Goal: Task Accomplishment & Management: Manage account settings

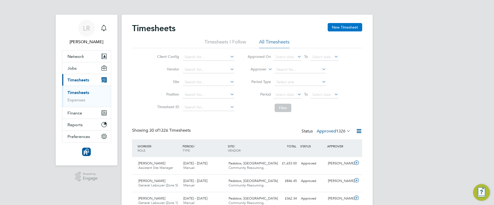
click at [347, 28] on button "New Timesheet" at bounding box center [345, 27] width 35 height 8
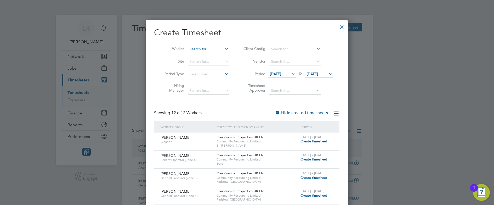
click at [197, 49] on input at bounding box center [208, 49] width 41 height 7
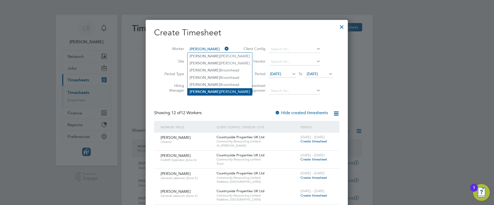
click at [202, 90] on li "Ian Gilbert" at bounding box center [220, 91] width 65 height 7
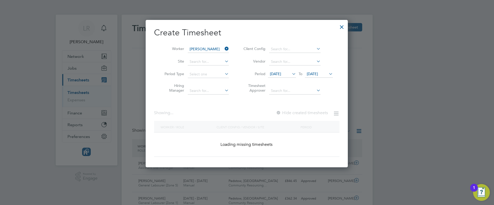
type input "[PERSON_NAME]"
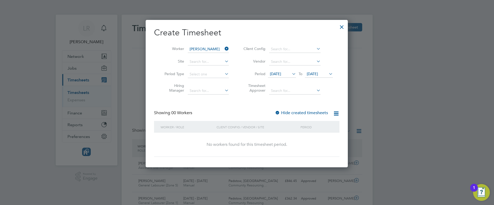
click at [308, 113] on label "Hide created timesheets" at bounding box center [301, 112] width 53 height 5
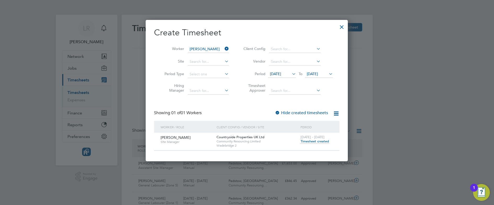
click at [341, 28] on div at bounding box center [341, 25] width 9 height 9
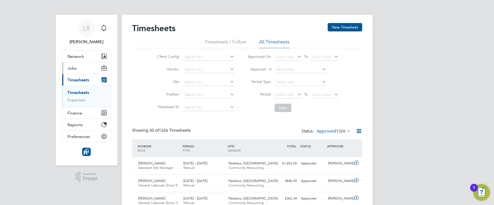
click at [77, 66] on button "Jobs" at bounding box center [86, 68] width 49 height 12
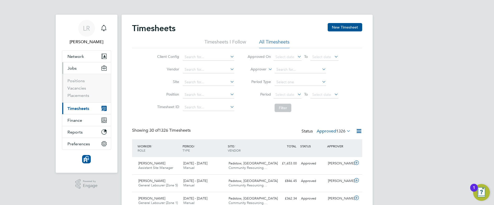
click at [78, 98] on ul "Positions Vacancies Placements" at bounding box center [86, 88] width 49 height 29
click at [77, 88] on link "Vacancies" at bounding box center [77, 88] width 19 height 5
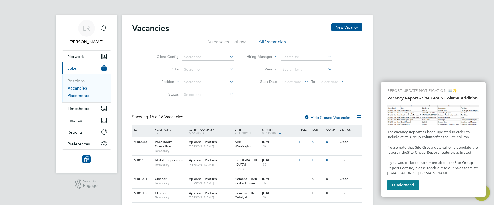
click at [82, 97] on link "Placements" at bounding box center [79, 95] width 22 height 5
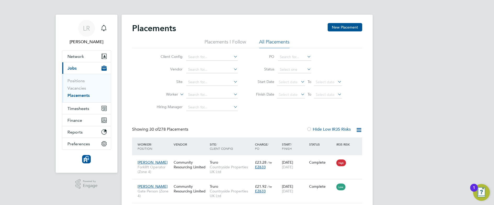
click at [195, 91] on li "Worker" at bounding box center [195, 94] width 98 height 13
click at [198, 96] on input at bounding box center [212, 94] width 52 height 7
click at [200, 100] on li "Ian Gil bert" at bounding box center [234, 101] width 96 height 7
type input "Ian Gilbert"
click at [76, 87] on link "Vacancies" at bounding box center [77, 88] width 19 height 5
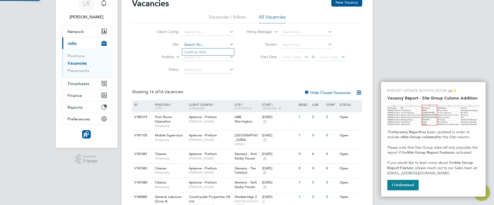
click at [194, 44] on input at bounding box center [208, 44] width 52 height 7
type input "wade"
click at [268, 71] on div "Client Config Site Position Status Hiring Manager Vendor Start Date Select date…" at bounding box center [247, 49] width 230 height 53
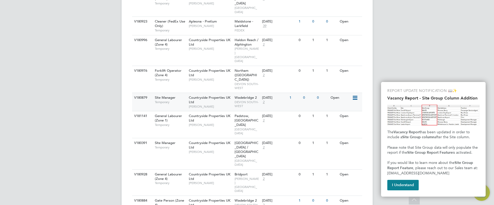
click at [354, 95] on icon at bounding box center [354, 98] width 5 height 6
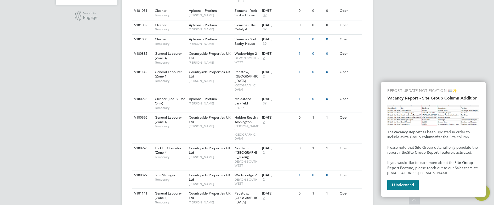
scroll to position [246, 0]
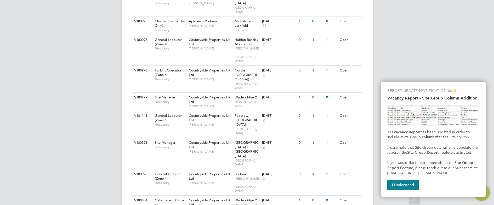
click at [334, 190] on div "Vacancies New Vacancy Vacancies I follow All Vacancies Client Config Site Posit…" at bounding box center [247, 6] width 251 height 474
click at [223, 198] on span "Countryside Properties UK Ltd" at bounding box center [210, 202] width 42 height 9
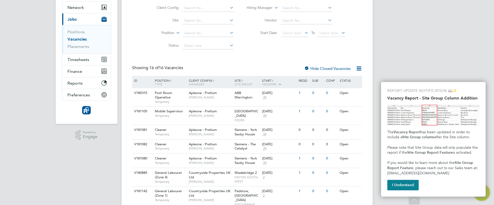
scroll to position [0, 0]
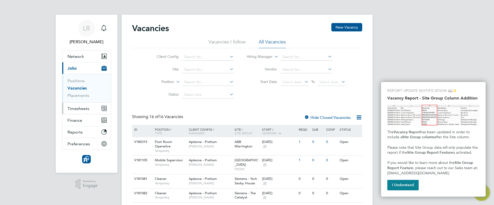
click at [79, 108] on span "Timesheets" at bounding box center [79, 108] width 22 height 5
click at [231, 39] on li "Vacancies I follow" at bounding box center [227, 43] width 37 height 9
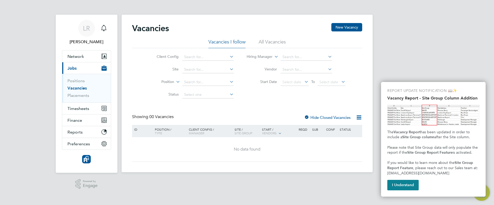
click at [270, 41] on li "All Vacancies" at bounding box center [272, 43] width 27 height 9
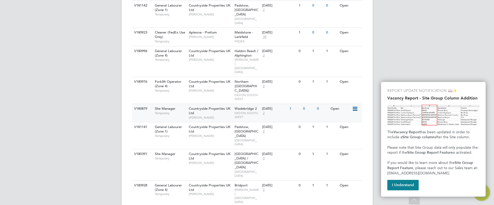
scroll to position [231, 0]
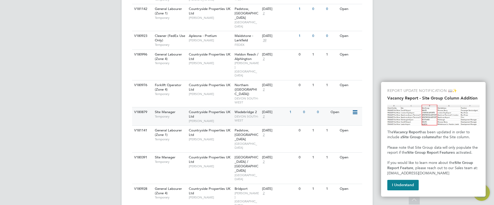
click at [215, 110] on span "Countryside Properties UK Ltd" at bounding box center [210, 114] width 42 height 9
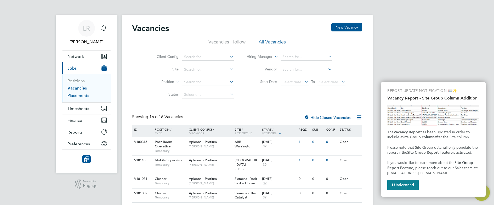
click at [77, 97] on link "Placements" at bounding box center [79, 95] width 22 height 5
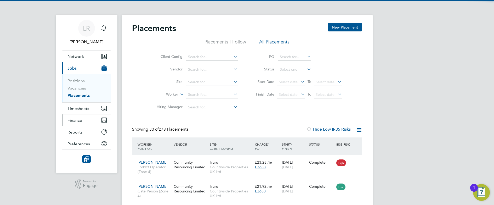
scroll to position [20, 46]
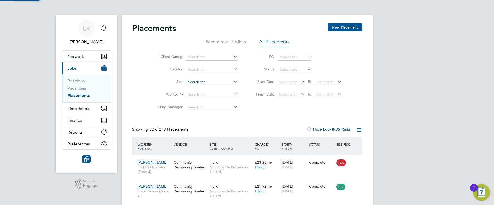
click at [199, 82] on input at bounding box center [212, 81] width 52 height 7
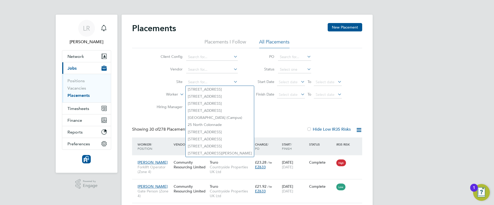
click at [166, 93] on label "Worker" at bounding box center [163, 94] width 30 height 5
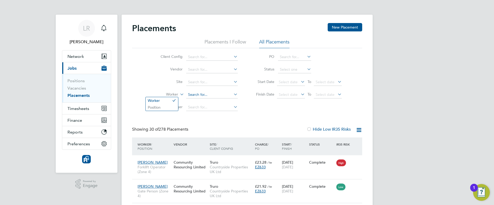
click at [200, 94] on input at bounding box center [212, 94] width 52 height 7
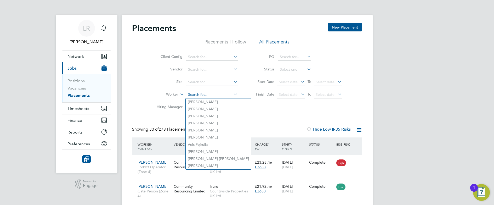
type input "u"
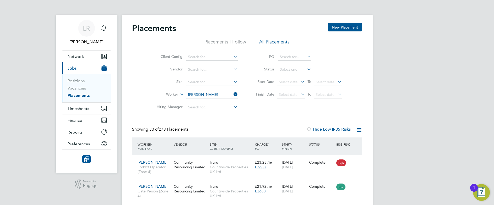
click at [205, 121] on li "Ian Gilbert" at bounding box center [218, 123] width 65 height 7
type input "[PERSON_NAME]"
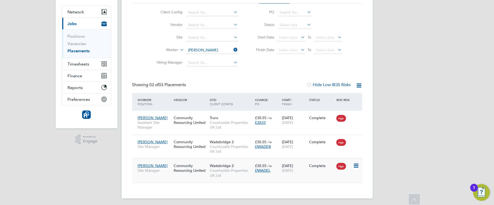
click at [221, 172] on span "Countryside Properties UK Ltd" at bounding box center [231, 172] width 43 height 9
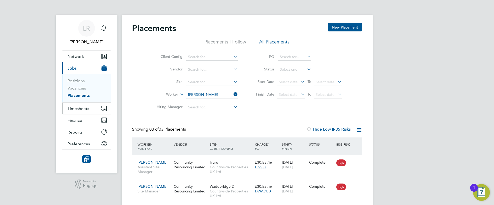
click at [83, 109] on span "Timesheets" at bounding box center [79, 108] width 22 height 5
click at [84, 110] on span "Timesheets" at bounding box center [79, 108] width 22 height 5
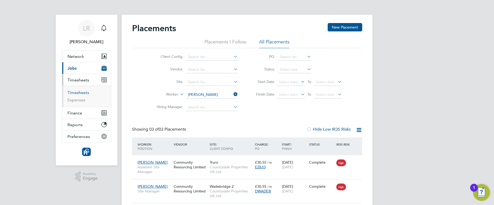
click at [78, 92] on link "Timesheets" at bounding box center [79, 92] width 22 height 5
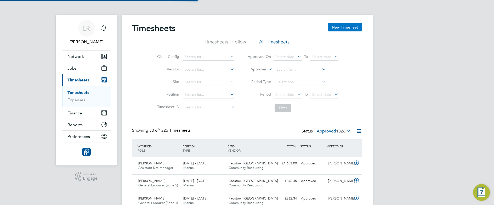
scroll to position [13, 46]
click at [346, 25] on button "New Timesheet" at bounding box center [345, 27] width 35 height 8
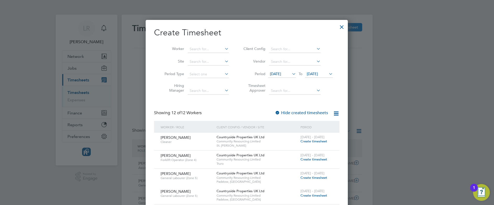
click at [328, 23] on button "New Timesheet" at bounding box center [345, 27] width 35 height 8
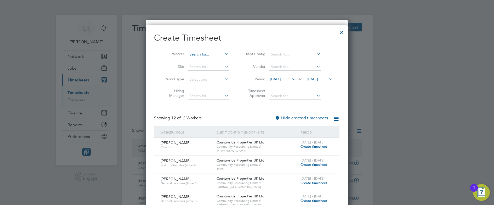
click at [198, 53] on input at bounding box center [208, 54] width 41 height 7
click at [202, 61] on li "Lee Ed munds" at bounding box center [214, 61] width 52 height 7
type input "[PERSON_NAME]"
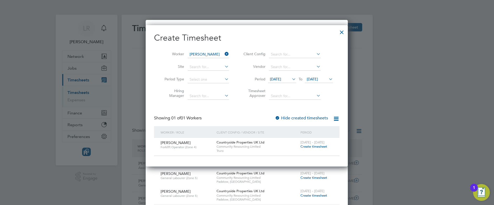
click at [314, 146] on span "Create timesheet" at bounding box center [314, 146] width 27 height 4
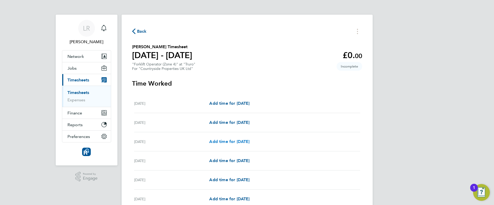
click at [229, 142] on span "Add time for Wed 17 Sep" at bounding box center [229, 141] width 40 height 5
select select "30"
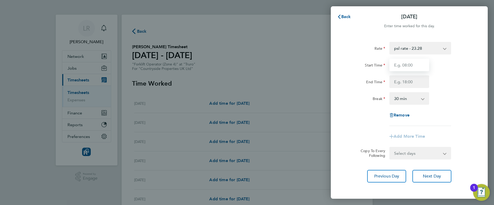
click at [417, 65] on input "Start Time" at bounding box center [410, 65] width 40 height 13
type input "07:30"
type input "17:00"
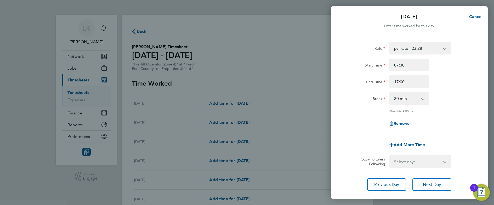
click at [350, 110] on div "Quantity: 9.00 hrs" at bounding box center [410, 111] width 132 height 4
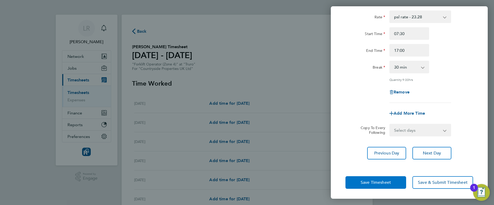
click at [362, 181] on span "Save Timesheet" at bounding box center [376, 182] width 30 height 5
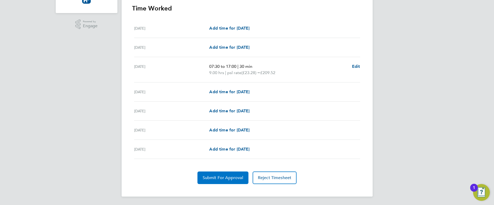
click at [218, 176] on span "Submit For Approval" at bounding box center [223, 177] width 41 height 5
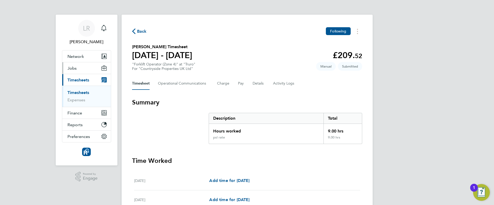
click at [76, 71] on button "Jobs" at bounding box center [86, 68] width 49 height 12
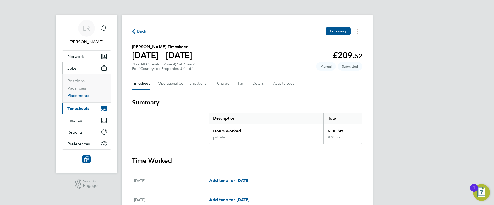
click at [75, 95] on link "Placements" at bounding box center [79, 95] width 22 height 5
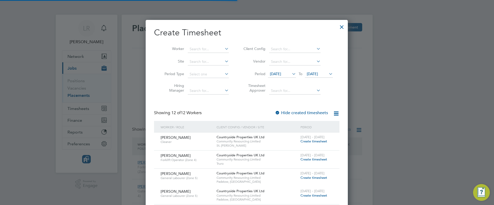
scroll to position [20, 36]
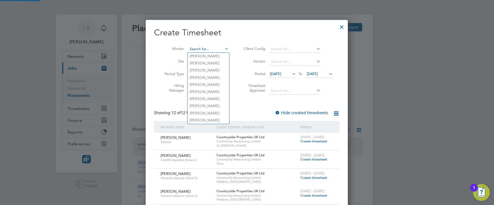
click at [204, 47] on input at bounding box center [208, 49] width 41 height 7
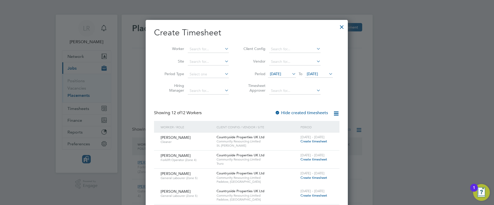
click at [341, 25] on div at bounding box center [341, 25] width 9 height 9
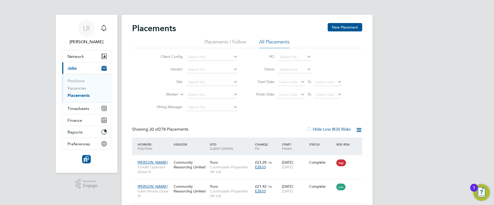
click at [77, 95] on link "Placements" at bounding box center [79, 95] width 22 height 5
click at [212, 91] on li "Worker" at bounding box center [195, 94] width 98 height 13
click at [211, 93] on input at bounding box center [212, 94] width 52 height 7
click at [200, 102] on li "Greg ory David" at bounding box center [221, 101] width 70 height 7
type input "Gregory David"
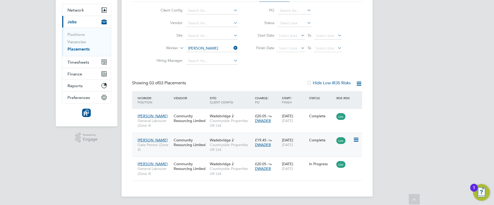
click at [249, 139] on div "Wadebridge 2 Countryside Properties UK Ltd" at bounding box center [231, 145] width 45 height 20
click at [77, 42] on link "Vacancies" at bounding box center [77, 41] width 19 height 5
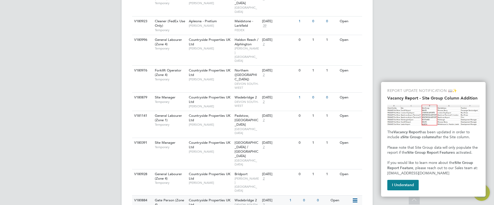
click at [179, 198] on span "Gate Person (Zone 4)" at bounding box center [169, 202] width 29 height 9
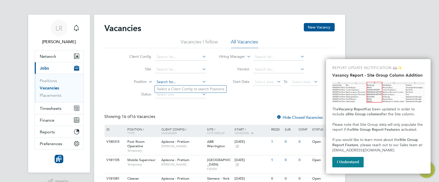
click at [166, 82] on input at bounding box center [181, 81] width 52 height 7
type input "l"
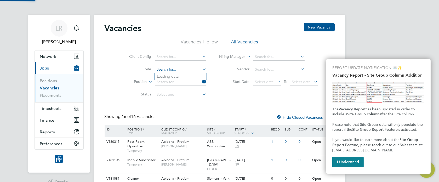
click at [167, 69] on input at bounding box center [181, 69] width 52 height 7
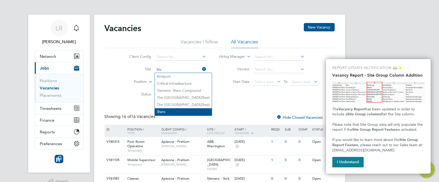
type input "tru"
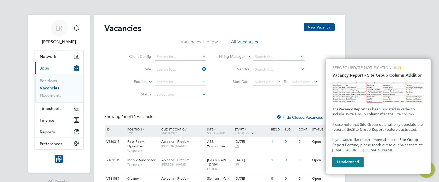
click at [350, 164] on button "I Understand" at bounding box center [348, 162] width 31 height 10
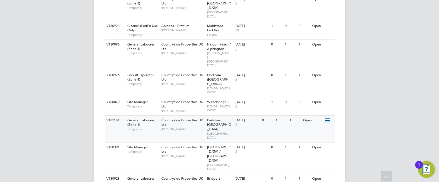
scroll to position [240, 0]
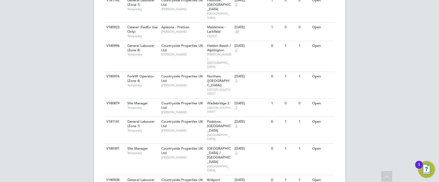
click at [381, 65] on div "LR Leanne Rayner Notifications Applications: Network Team Members Businesses Si…" at bounding box center [219, 8] width 439 height 497
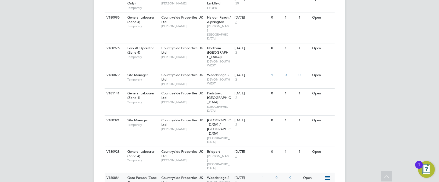
scroll to position [0, 0]
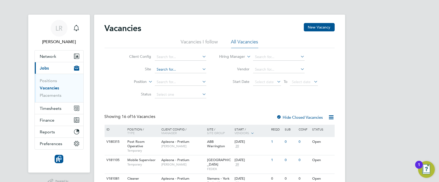
click at [166, 67] on input at bounding box center [181, 69] width 52 height 7
type input "trur"
click at [161, 89] on b "Trur" at bounding box center [160, 90] width 6 height 4
type input "Truro"
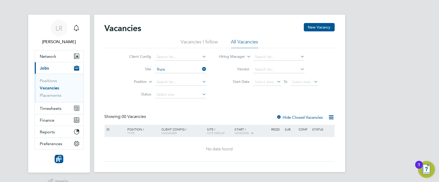
click at [201, 69] on icon at bounding box center [201, 68] width 0 height 7
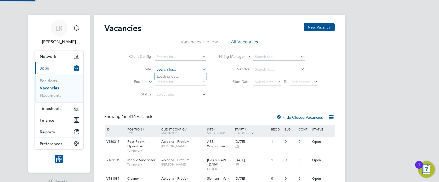
click at [177, 70] on input at bounding box center [181, 69] width 52 height 7
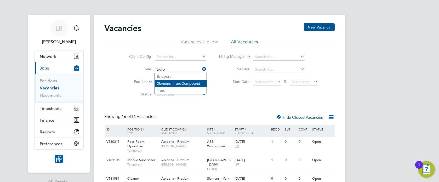
click at [172, 84] on li "Siemens - Truro Compound" at bounding box center [181, 83] width 52 height 7
type input "Siemens - Truro Compound"
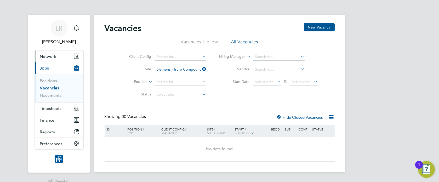
click at [49, 57] on span "Network" at bounding box center [48, 56] width 16 height 5
click at [50, 58] on span "Network" at bounding box center [48, 56] width 16 height 5
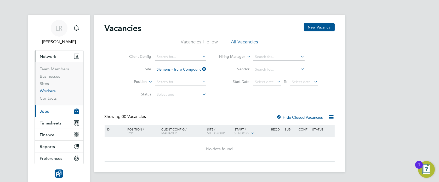
click at [48, 91] on link "Workers" at bounding box center [48, 90] width 16 height 5
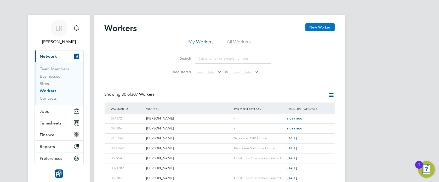
click at [317, 26] on button "New Worker" at bounding box center [320, 27] width 29 height 8
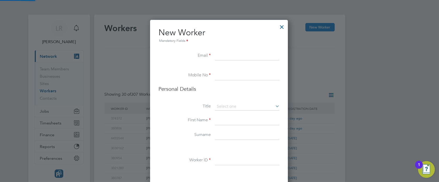
scroll to position [442, 139]
paste input "caydencahill10@gmail.com"
click at [226, 54] on input "caydencahill10@gmail.com" at bounding box center [247, 55] width 65 height 9
type input "caydencahill10@gmail.com"
click at [218, 76] on input at bounding box center [247, 75] width 65 height 9
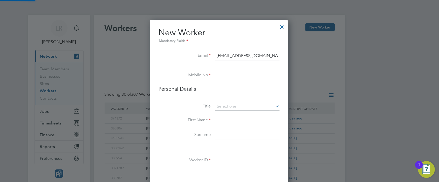
paste input "07591259884"
type input "07591259884"
click at [237, 106] on input at bounding box center [247, 107] width 65 height 8
click at [220, 114] on li "Mr" at bounding box center [247, 114] width 65 height 7
type input "Mr"
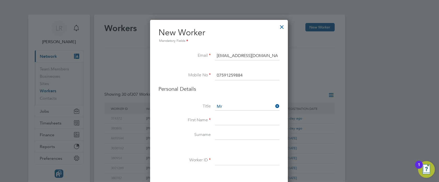
click at [222, 121] on input at bounding box center [247, 120] width 65 height 9
type input "cayden"
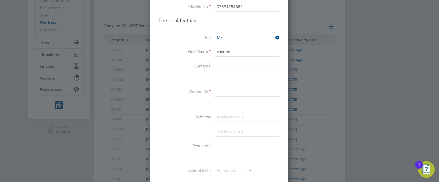
scroll to position [69, 0]
type input "cahill"
click at [220, 89] on input at bounding box center [247, 91] width 65 height 9
click at [219, 49] on input "cayden" at bounding box center [247, 51] width 65 height 9
type input "Cayden"
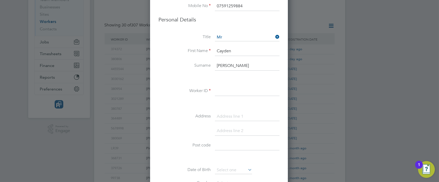
click at [218, 64] on input "cahill" at bounding box center [247, 65] width 65 height 9
type input "Cahill"
click at [232, 90] on input at bounding box center [247, 91] width 65 height 9
paste input "378652"
type input "378652"
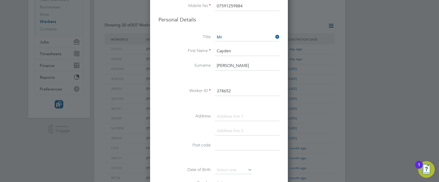
click at [227, 114] on input at bounding box center [247, 116] width 65 height 9
type input "v"
paste input "6 Penmorvah place Camborne TR14 7EQ"
drag, startPoint x: 259, startPoint y: 115, endPoint x: 287, endPoint y: 125, distance: 29.8
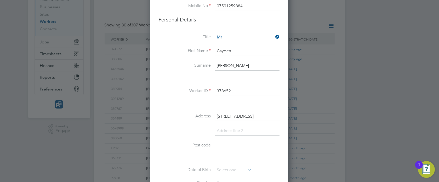
click at [287, 125] on div "New Worker Mandatory Fields Email caydencahill10@gmail.com Mobile No 0759125988…" at bounding box center [219, 172] width 138 height 442
type input "6 Penmorvah place Camborne"
click at [228, 148] on input at bounding box center [247, 145] width 65 height 9
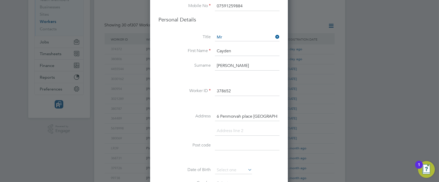
paste input "TR14 7EQ"
type input "TR14 7EQ"
click at [262, 116] on input "6 Penmorvah place Camborne" at bounding box center [247, 116] width 65 height 9
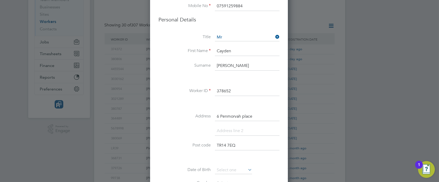
scroll to position [0, 0]
type input "6 Penmorvah place"
click at [240, 132] on input at bounding box center [247, 130] width 65 height 9
type input "v"
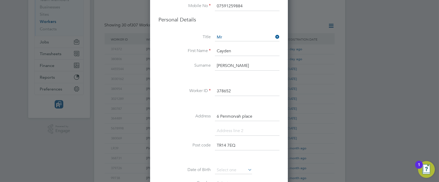
paste input "Camborne"
type input "Camborne"
click at [226, 116] on input "6 Penmorvah place" at bounding box center [247, 116] width 65 height 9
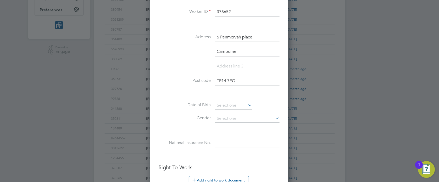
scroll to position [152, 0]
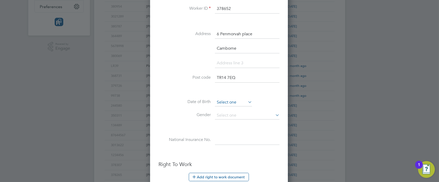
type input "6 Penmorvah place"
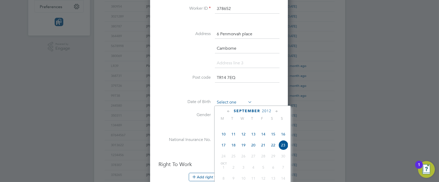
click at [223, 100] on input at bounding box center [233, 103] width 37 height 8
click at [267, 111] on span "2012" at bounding box center [266, 111] width 9 height 4
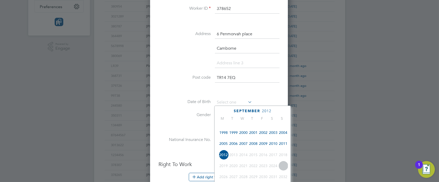
scroll to position [135, 0]
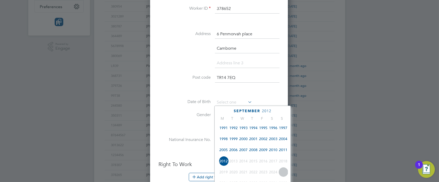
click at [232, 155] on span "2006" at bounding box center [234, 150] width 10 height 10
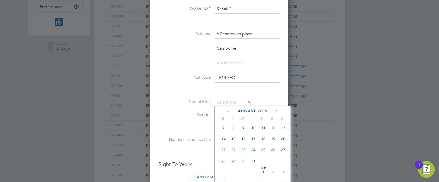
click at [228, 110] on icon at bounding box center [228, 112] width 5 height 6
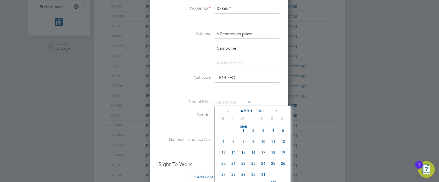
scroll to position [57, 0]
click at [228, 110] on icon at bounding box center [228, 112] width 5 height 6
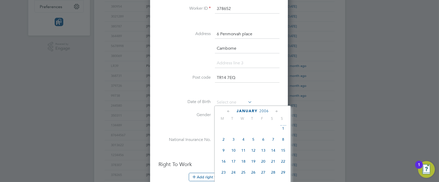
click at [276, 110] on icon at bounding box center [276, 112] width 5 height 6
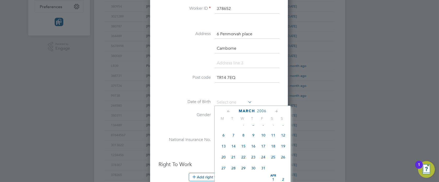
click at [234, 173] on span "28" at bounding box center [234, 168] width 10 height 10
type input "28 Mar 2006"
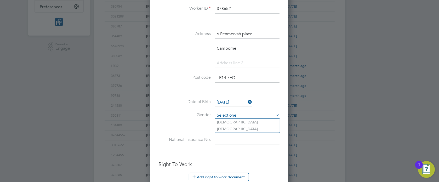
click at [254, 114] on input at bounding box center [247, 116] width 65 height 8
click at [218, 121] on li "Male" at bounding box center [247, 122] width 65 height 7
type input "Male"
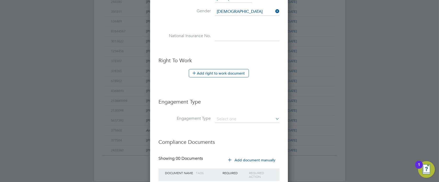
scroll to position [294, 0]
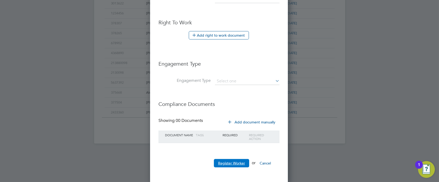
click at [221, 161] on button "Register Worker" at bounding box center [231, 163] width 35 height 8
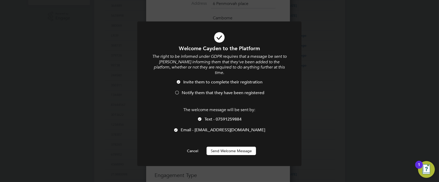
scroll to position [2, 3]
click at [200, 117] on div at bounding box center [199, 119] width 5 height 5
click at [179, 80] on div at bounding box center [178, 82] width 5 height 5
click at [234, 147] on button "Send Welcome Message" at bounding box center [231, 151] width 49 height 8
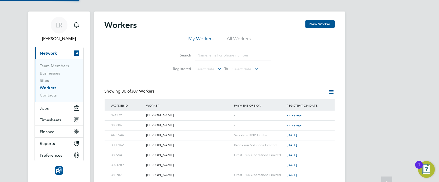
scroll to position [0, 0]
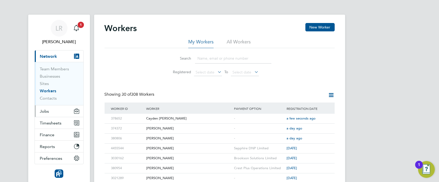
click at [48, 113] on span "Jobs" at bounding box center [44, 111] width 9 height 5
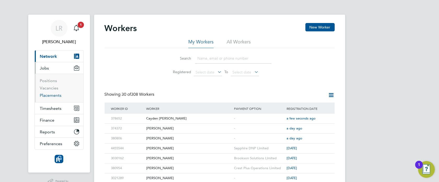
click at [48, 95] on link "Placements" at bounding box center [51, 95] width 22 height 5
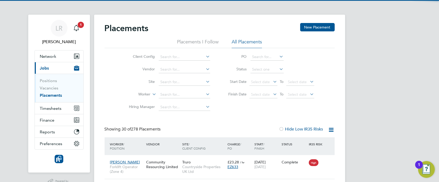
scroll to position [20, 45]
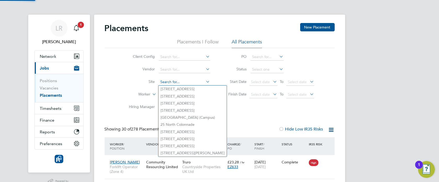
click at [179, 80] on input at bounding box center [185, 81] width 52 height 7
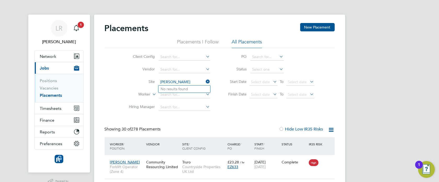
type input "jones"
click at [205, 81] on icon at bounding box center [205, 81] width 0 height 7
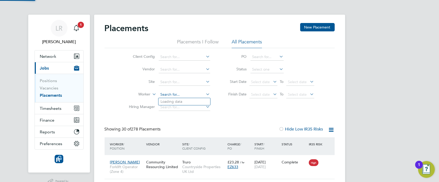
click at [178, 93] on input at bounding box center [185, 94] width 52 height 7
click at [191, 102] on b "Jones" at bounding box center [206, 101] width 30 height 4
type input "[PERSON_NAME]"
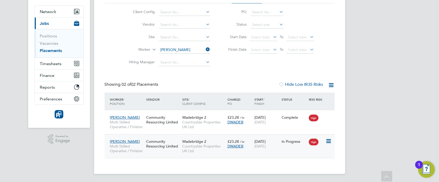
click at [219, 143] on div "Wadebridge 2 Countryside Properties UK Ltd" at bounding box center [203, 147] width 45 height 20
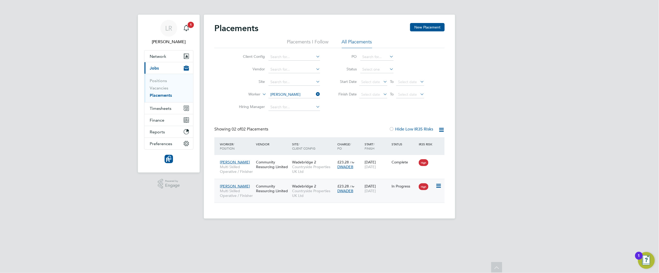
scroll to position [3, 3]
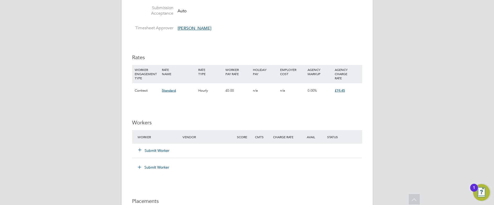
scroll to position [368, 0]
click at [154, 148] on button "Submit Worker" at bounding box center [153, 150] width 31 height 5
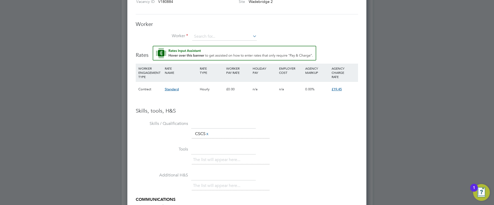
scroll to position [435, 0]
click at [171, 89] on span "Standard" at bounding box center [172, 88] width 14 height 4
click at [241, 91] on div "£0.00" at bounding box center [238, 88] width 26 height 15
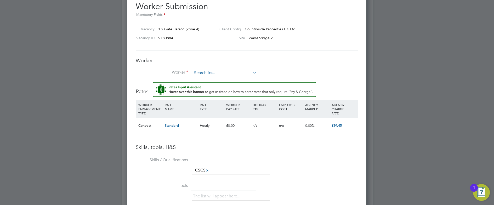
click at [212, 72] on input at bounding box center [224, 73] width 65 height 8
click at [209, 87] on li "Greg ory David (LR31)" at bounding box center [235, 87] width 86 height 7
type input "Gregory David (LR31)"
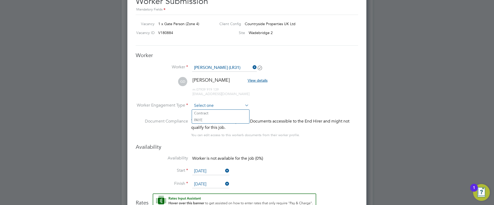
click at [237, 105] on input at bounding box center [220, 106] width 57 height 8
click at [286, 104] on li "Worker Engagement Type" at bounding box center [247, 110] width 222 height 16
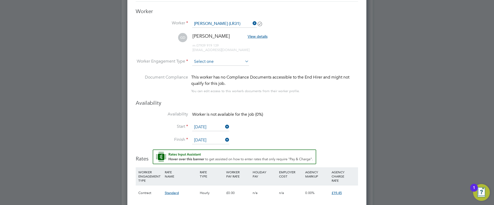
click at [196, 75] on li "PAYE" at bounding box center [220, 75] width 57 height 7
type input "PAYE"
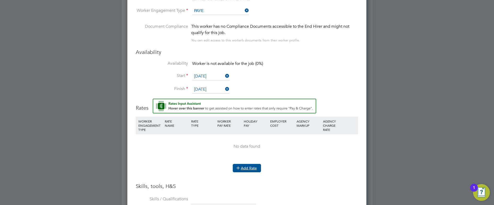
click at [245, 167] on button "Add Rate" at bounding box center [247, 168] width 28 height 8
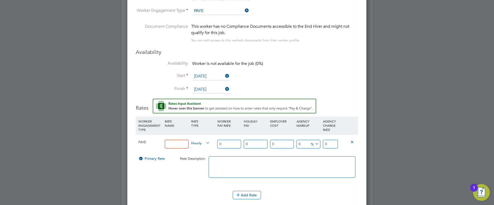
click at [244, 9] on icon at bounding box center [244, 10] width 0 height 7
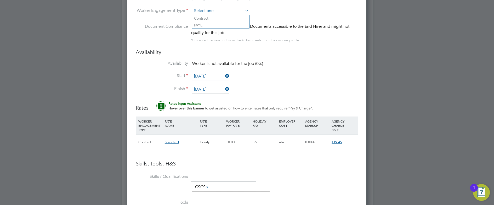
click at [209, 11] on input at bounding box center [220, 11] width 57 height 8
click at [198, 19] on li "Contract" at bounding box center [220, 18] width 57 height 7
type input "Contract"
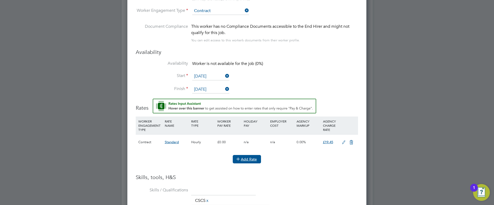
click at [249, 159] on button "Add Rate" at bounding box center [247, 159] width 28 height 8
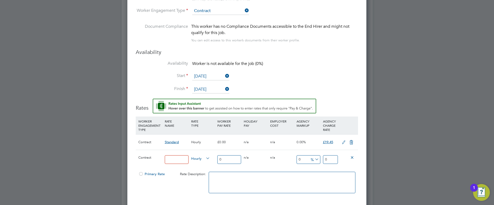
click at [187, 159] on input at bounding box center [177, 159] width 24 height 9
click at [232, 162] on input "0" at bounding box center [229, 159] width 24 height 9
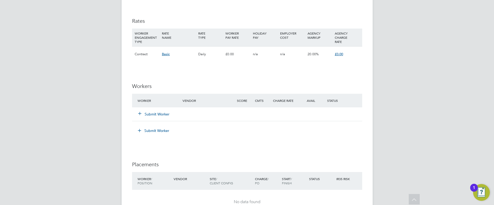
scroll to position [434, 0]
click at [160, 113] on button "Submit Worker" at bounding box center [153, 113] width 31 height 5
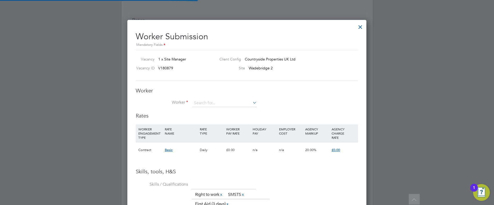
scroll to position [345, 239]
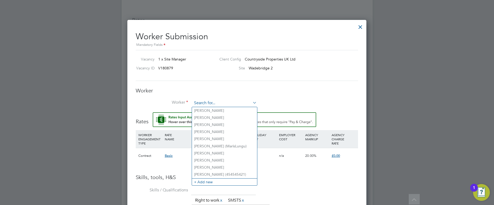
click at [203, 102] on input at bounding box center [224, 103] width 65 height 8
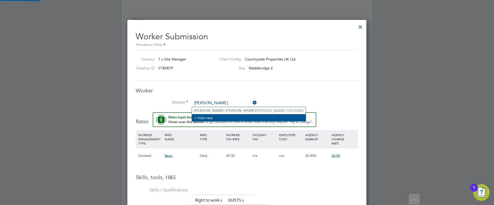
type input "ian gil"
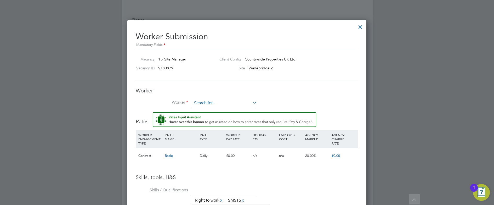
click at [209, 102] on input at bounding box center [224, 103] width 65 height 8
click at [206, 108] on li "Ian Gil bert (3031692)" at bounding box center [249, 110] width 114 height 7
type input "Ian Gilbert (3031692)"
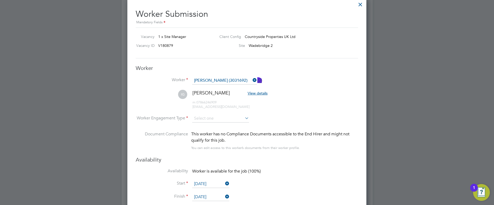
scroll to position [458, 0]
click at [210, 120] on input at bounding box center [220, 118] width 57 height 8
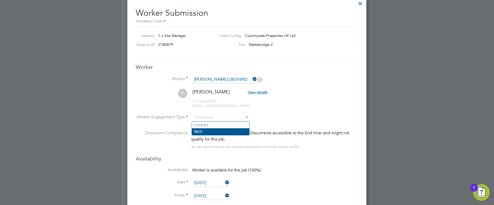
click at [201, 132] on li "PAYE" at bounding box center [220, 131] width 57 height 7
type input "PAYE"
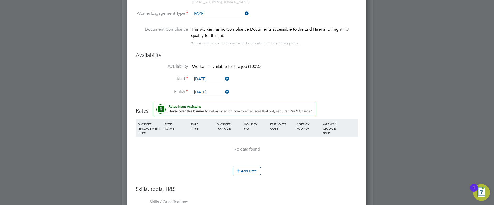
scroll to position [561, 0]
click at [251, 170] on button "Add Rate" at bounding box center [247, 170] width 28 height 8
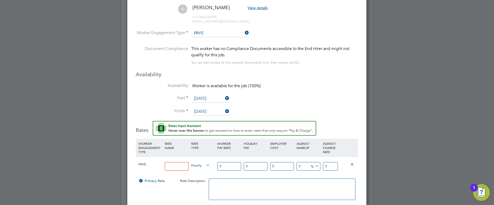
scroll to position [541, 0]
click at [244, 33] on icon at bounding box center [244, 33] width 0 height 7
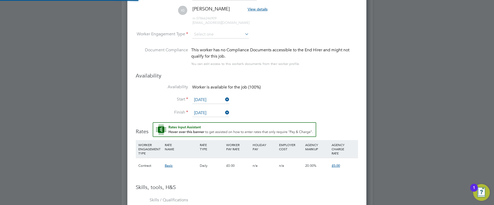
scroll to position [15, 36]
click at [198, 34] on input at bounding box center [220, 35] width 57 height 8
click at [200, 42] on li "Contract" at bounding box center [220, 41] width 57 height 7
type input "Contract"
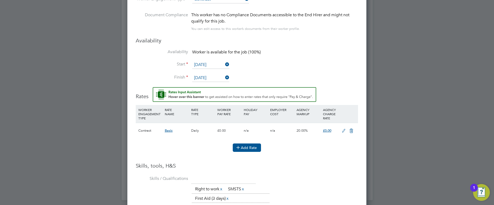
click at [245, 147] on button "Add Rate" at bounding box center [247, 147] width 28 height 8
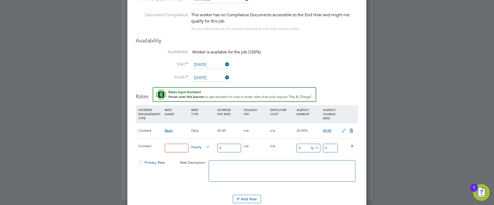
click at [180, 147] on input at bounding box center [177, 148] width 24 height 9
click at [180, 151] on input at bounding box center [177, 148] width 24 height 9
click at [231, 150] on input "0" at bounding box center [229, 148] width 24 height 9
type input "2"
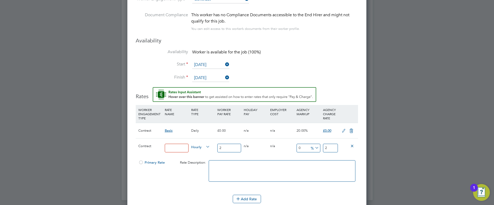
type input "26"
click at [343, 131] on icon at bounding box center [344, 131] width 7 height 4
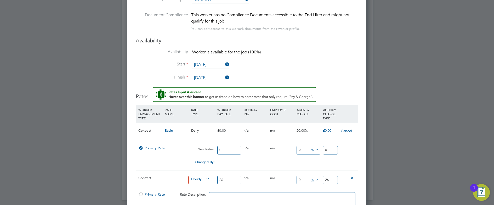
click at [353, 177] on icon at bounding box center [352, 178] width 4 height 4
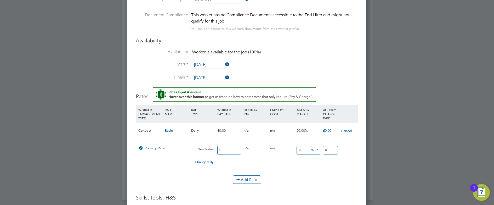
click at [228, 151] on input "0" at bounding box center [229, 150] width 24 height 9
click at [168, 132] on span "Basic" at bounding box center [169, 130] width 8 height 4
click at [194, 130] on div "Daily" at bounding box center [203, 130] width 26 height 15
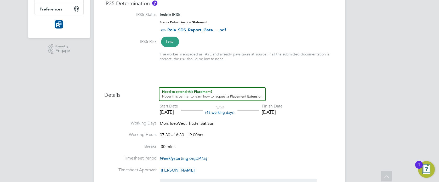
scroll to position [2, 2]
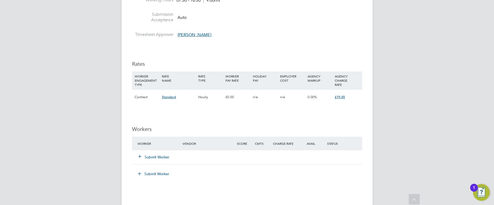
scroll to position [363, 0]
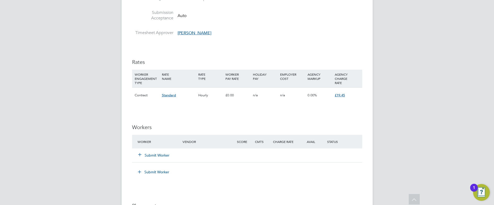
click at [170, 95] on span "Standard" at bounding box center [169, 95] width 14 height 4
click at [159, 154] on button "Submit Worker" at bounding box center [153, 155] width 31 height 5
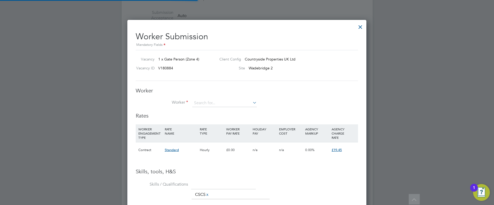
scroll to position [331, 239]
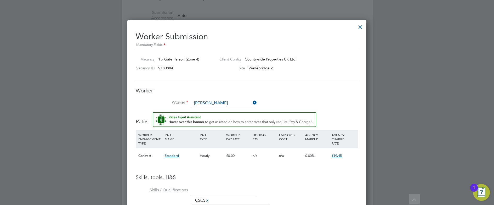
click at [205, 118] on li "Greg ory David (LR31)" at bounding box center [235, 117] width 86 height 7
type input "Gregory David (LR31)"
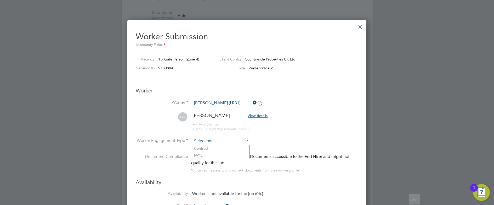
click at [205, 143] on input at bounding box center [220, 141] width 57 height 8
click at [197, 155] on li "PAYE" at bounding box center [220, 155] width 57 height 7
type input "PAYE"
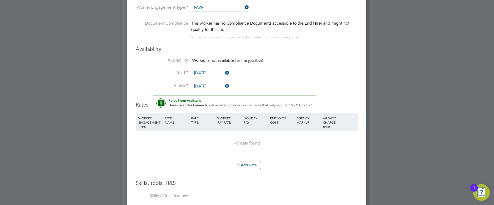
click at [184, 145] on div "No data found" at bounding box center [247, 143] width 212 height 5
click at [257, 165] on button "Add Rate" at bounding box center [247, 165] width 28 height 8
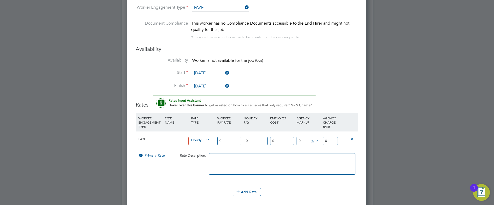
click at [174, 143] on input at bounding box center [177, 141] width 24 height 9
type input "non ticketed"
click at [227, 141] on input "0" at bounding box center [229, 141] width 24 height 9
type input "1"
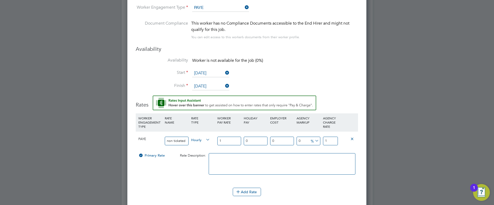
type input "18"
click at [332, 142] on input "18" at bounding box center [330, 141] width 15 height 9
type input "-94.44444444444444"
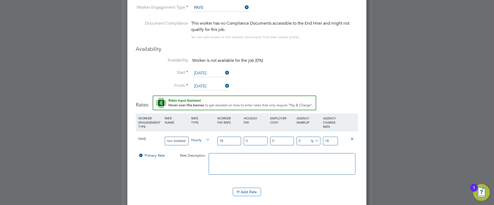
type input "1"
type input "5.555555555555555"
type input "19"
click at [331, 143] on input "19" at bounding box center [330, 141] width 15 height 9
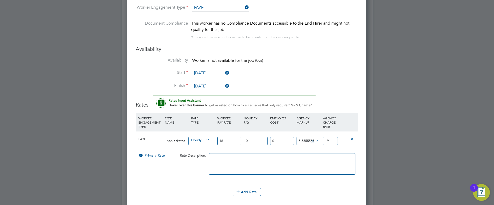
type input "7.777777777777778"
type input "19.4"
type input "8.055555555555555"
type input "19.45"
click at [307, 165] on textarea at bounding box center [282, 163] width 147 height 21
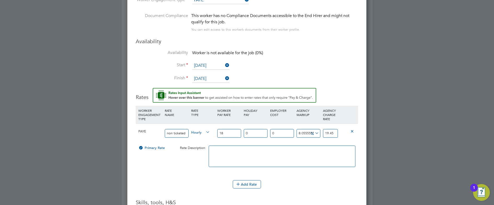
scroll to position [504, 0]
click at [250, 184] on button "Add Rate" at bounding box center [247, 184] width 28 height 8
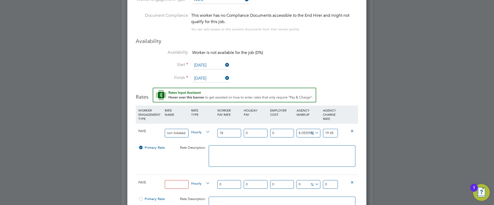
click at [352, 182] on icon at bounding box center [352, 182] width 4 height 4
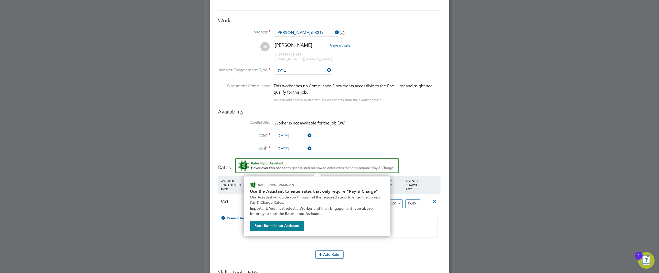
scroll to position [432, 0]
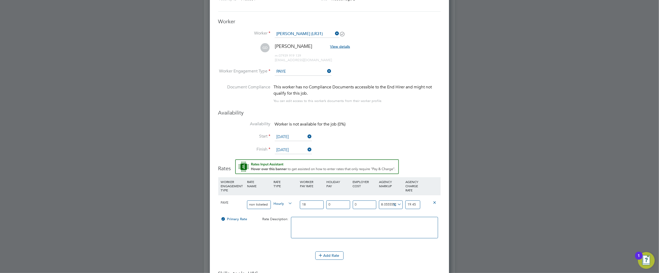
click at [429, 136] on li "Start 12 Sep 2025" at bounding box center [329, 139] width 222 height 13
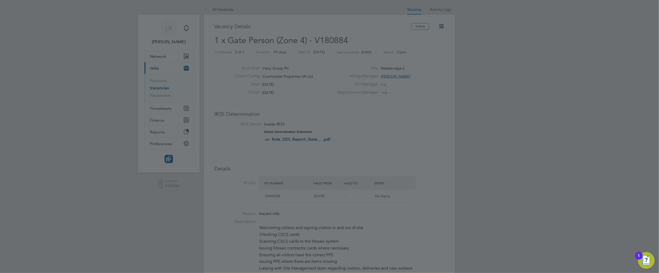
scroll to position [149, 0]
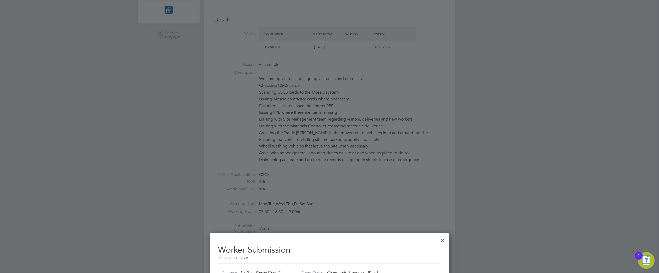
click at [443, 205] on div at bounding box center [442, 238] width 9 height 9
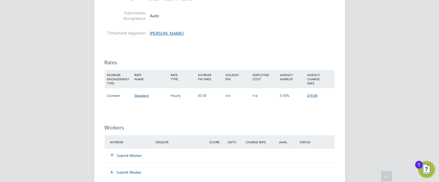
scroll to position [3, 2]
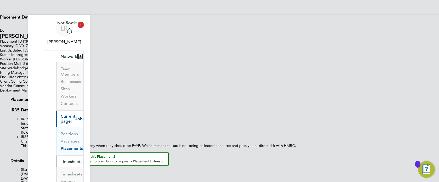
click at [61, 159] on span "Timesheets" at bounding box center [72, 161] width 22 height 5
click at [61, 172] on link "Timesheets" at bounding box center [72, 174] width 22 height 5
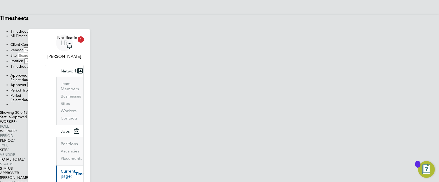
click at [196, 34] on li "Timesheets I Follow" at bounding box center [224, 31] width 429 height 4
click at [239, 38] on li "All Timesheets" at bounding box center [224, 36] width 429 height 4
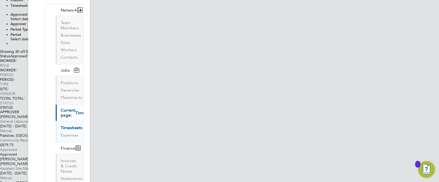
click at [29, 37] on icon at bounding box center [29, 39] width 0 height 4
click at [46, 37] on icon at bounding box center [46, 39] width 0 height 4
click at [10, 45] on button "Filter" at bounding box center [10, 45] width 0 height 0
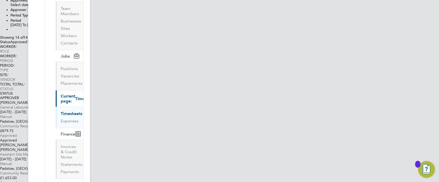
click at [31, 44] on label "Approved 14" at bounding box center [20, 42] width 21 height 4
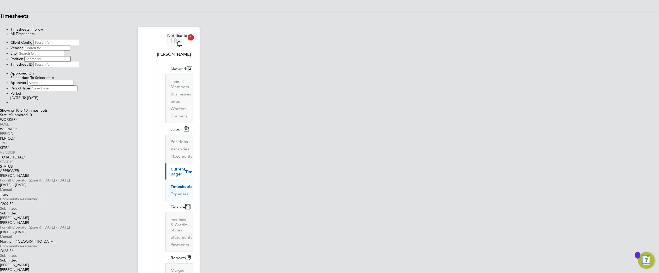
scroll to position [3, 3]
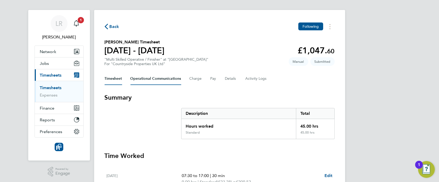
scroll to position [6, 0]
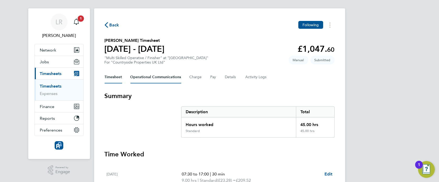
click at [155, 80] on Communications-tab "Operational Communications" at bounding box center [156, 77] width 51 height 13
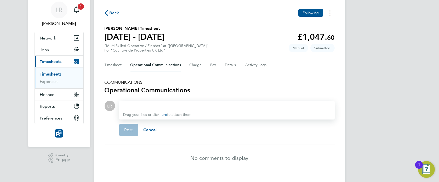
scroll to position [18, 0]
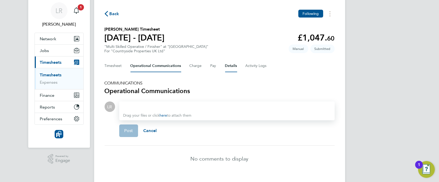
click at [233, 66] on button "Details" at bounding box center [231, 66] width 12 height 13
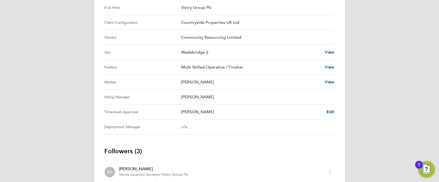
scroll to position [194, 0]
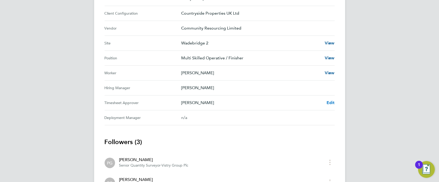
click at [330, 102] on span "Edit" at bounding box center [331, 102] width 8 height 5
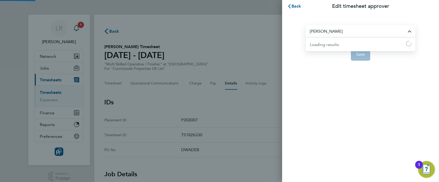
click at [329, 29] on input "[PERSON_NAME]" at bounding box center [361, 31] width 110 height 12
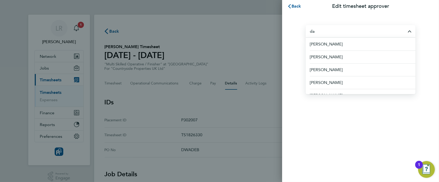
type input "d"
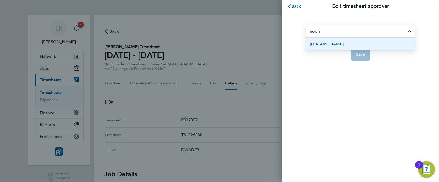
click at [329, 44] on span "[PERSON_NAME]" at bounding box center [327, 44] width 34 height 6
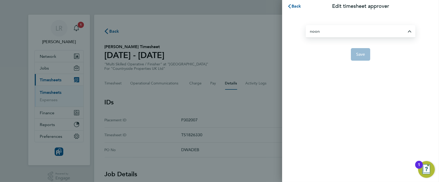
type input "[PERSON_NAME]"
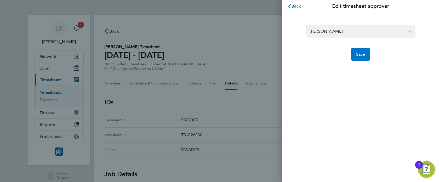
click at [360, 54] on span "Save" at bounding box center [360, 54] width 9 height 5
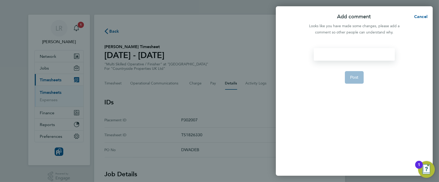
click at [334, 54] on div at bounding box center [354, 54] width 81 height 13
click at [341, 52] on div at bounding box center [354, 54] width 81 height 13
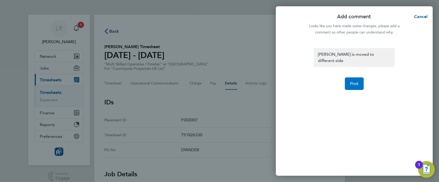
click at [354, 81] on span "Post" at bounding box center [354, 83] width 9 height 5
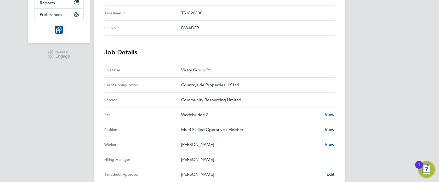
scroll to position [139, 0]
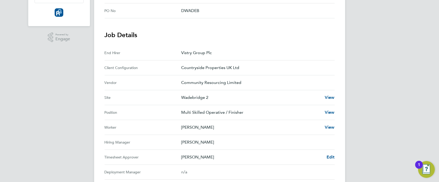
click at [416, 121] on div "LR [PERSON_NAME] Notifications 1 Applications: Network Team Members Businesses …" at bounding box center [219, 81] width 439 height 441
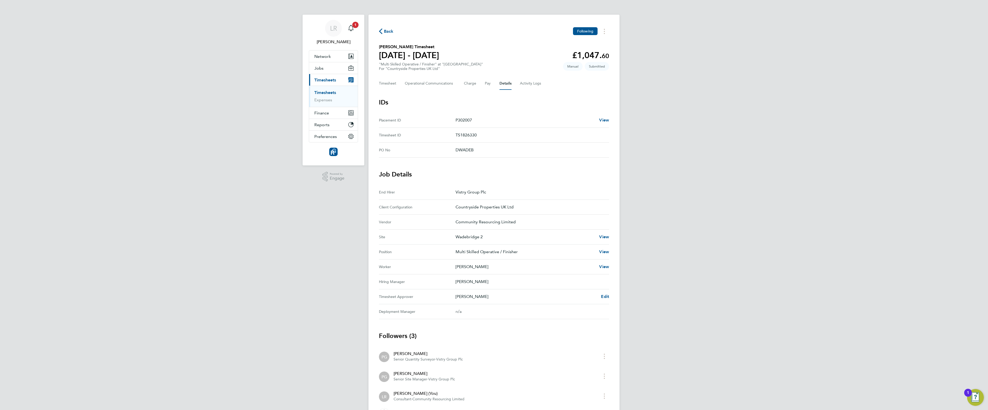
click at [439, 141] on div "LR [PERSON_NAME] Notifications 1 Applications: Network Team Members Businesses …" at bounding box center [494, 220] width 988 height 441
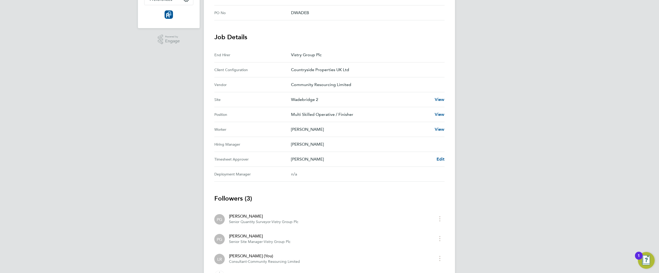
scroll to position [138, 0]
click at [439, 93] on div "LR [PERSON_NAME] Notifications 1 Applications: Network Team Members Businesses …" at bounding box center [329, 82] width 659 height 441
